Goal: Complete application form

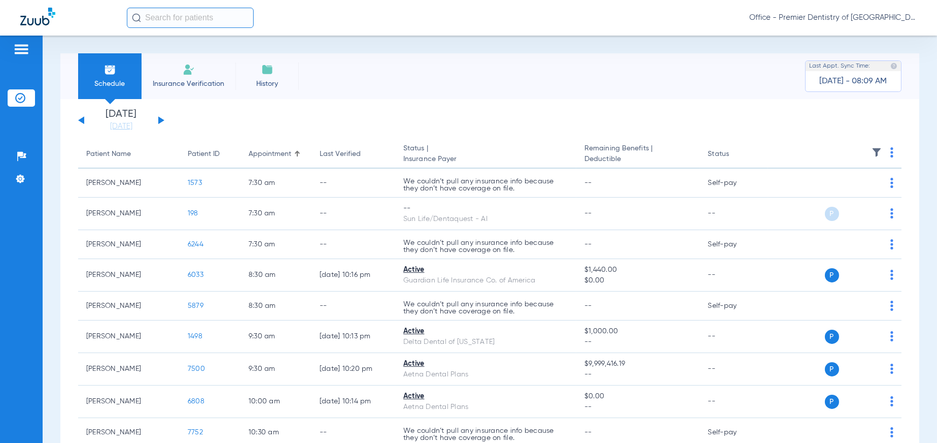
click at [189, 68] on img at bounding box center [189, 69] width 12 height 12
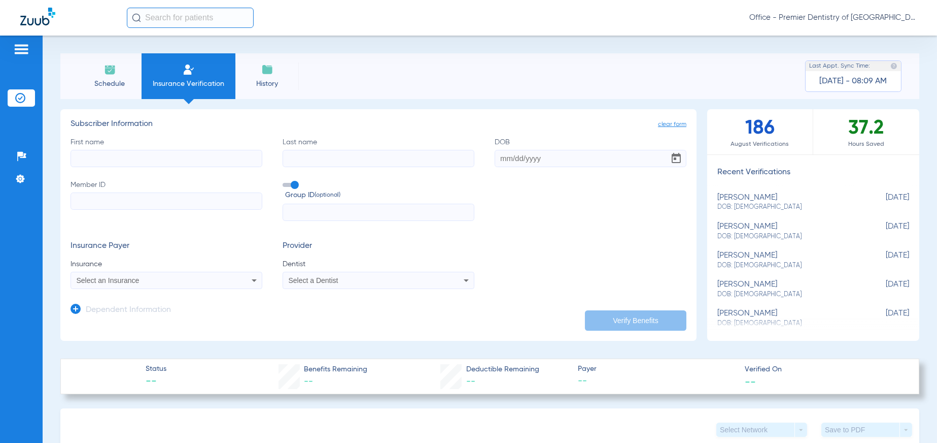
click at [90, 158] on input "First name" at bounding box center [167, 158] width 192 height 17
type input "[PERSON_NAME]"
type input "[DATE]"
click at [253, 276] on icon at bounding box center [254, 280] width 12 height 12
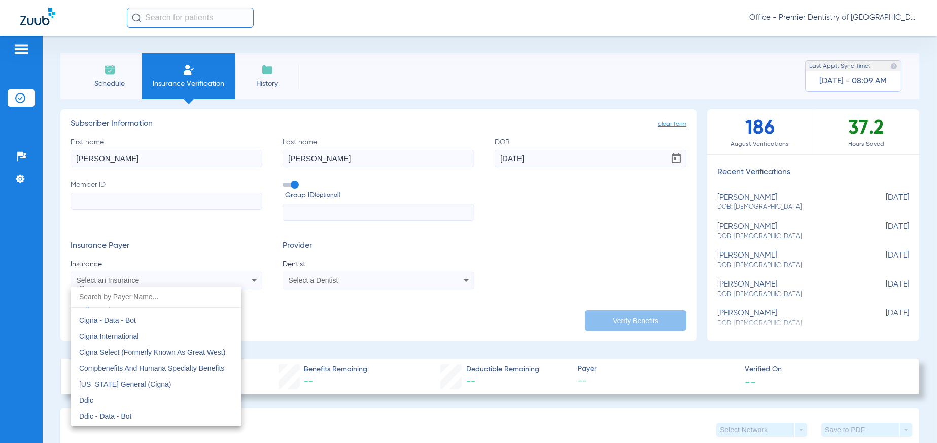
scroll to position [1624, 0]
click at [110, 356] on span "Delta Dental" at bounding box center [98, 354] width 39 height 8
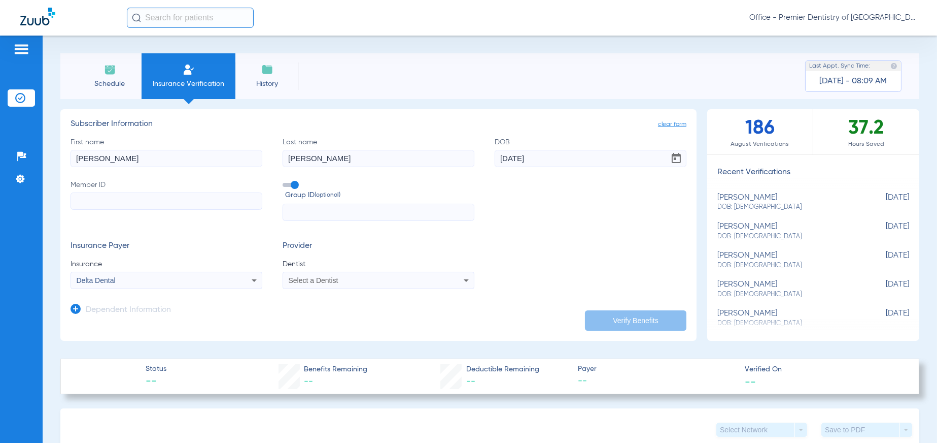
click at [309, 278] on span "Select a Dentist" at bounding box center [314, 280] width 50 height 8
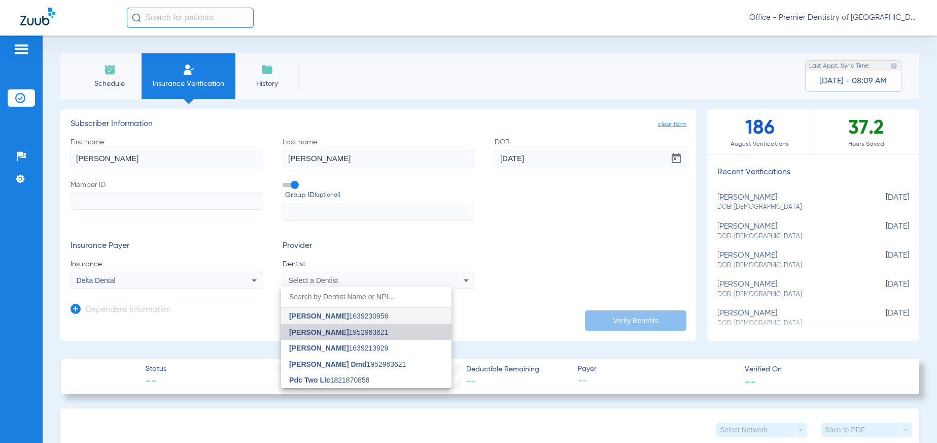
click at [310, 329] on span "[PERSON_NAME]" at bounding box center [318, 332] width 59 height 8
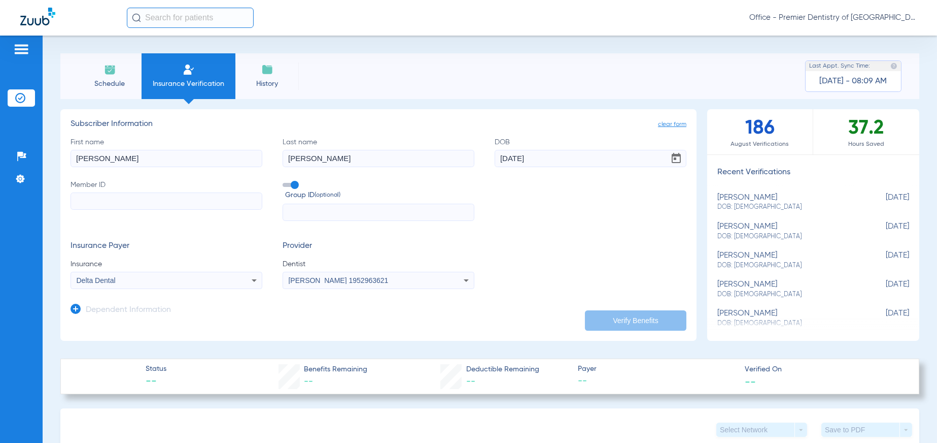
click at [88, 204] on input "Member ID" at bounding box center [167, 200] width 192 height 17
